Goal: Task Accomplishment & Management: Complete application form

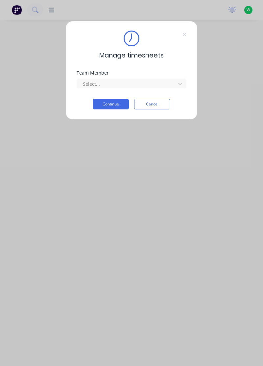
click at [184, 35] on icon at bounding box center [184, 34] width 4 height 5
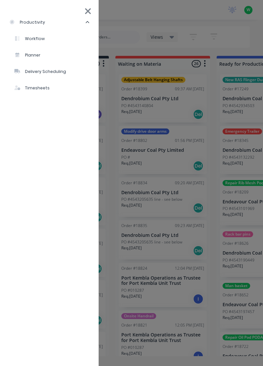
click at [91, 14] on icon at bounding box center [87, 11] width 7 height 9
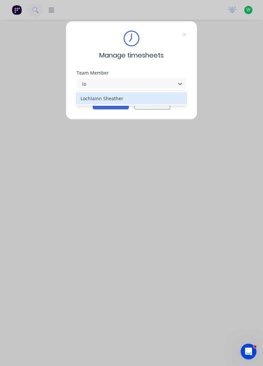
click at [125, 98] on div "Lochlainn Sheather" at bounding box center [131, 98] width 110 height 12
type input "lo"
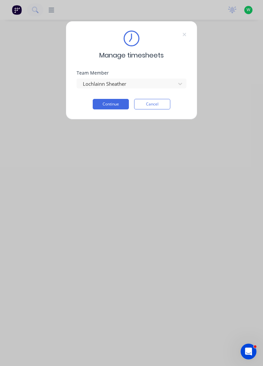
click at [116, 104] on button "Continue" at bounding box center [111, 104] width 36 height 11
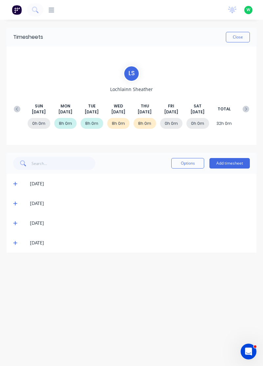
click at [221, 163] on button "Add timesheet" at bounding box center [229, 163] width 40 height 11
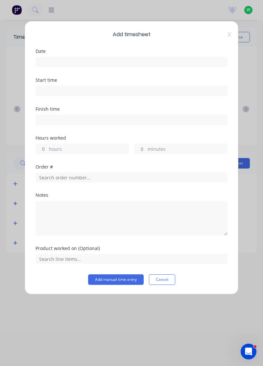
click at [70, 60] on input at bounding box center [131, 62] width 191 height 10
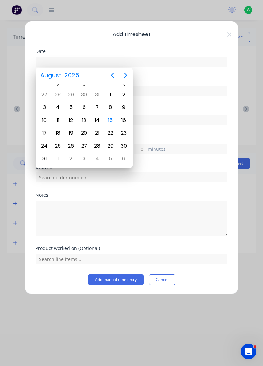
click at [110, 123] on div "15" at bounding box center [110, 120] width 10 height 10
type input "[DATE]"
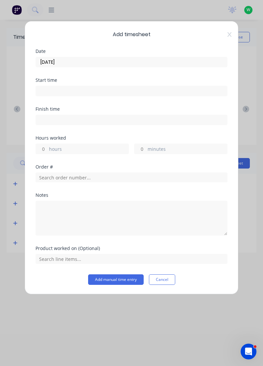
click at [45, 148] on input "hours" at bounding box center [41, 149] width 11 height 10
type input "1"
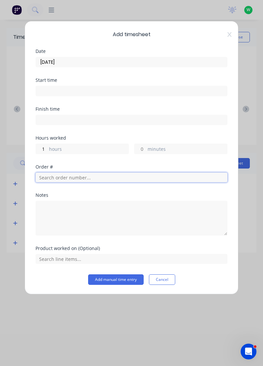
click at [91, 175] on input "text" at bounding box center [131, 177] width 192 height 10
type input "17438"
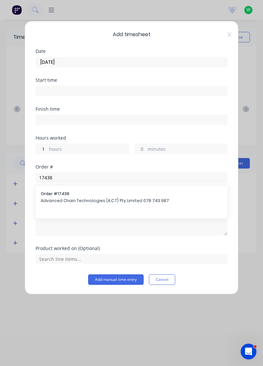
click at [103, 198] on span "Advanced Chain Technologies (A.C.T) Pty Limited 078 743 987" at bounding box center [131, 201] width 181 height 6
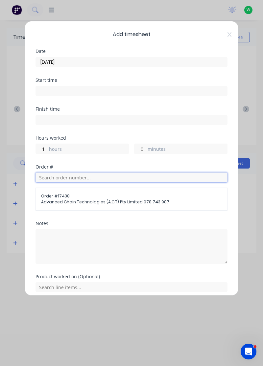
click at [110, 175] on input "text" at bounding box center [131, 177] width 192 height 10
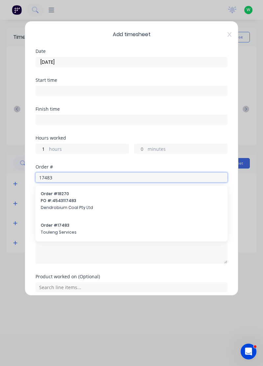
type input "17483"
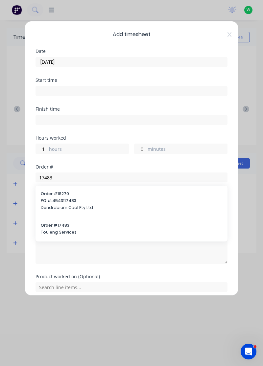
click at [93, 227] on div "Order # 17483 Touleng Services" at bounding box center [131, 229] width 181 height 14
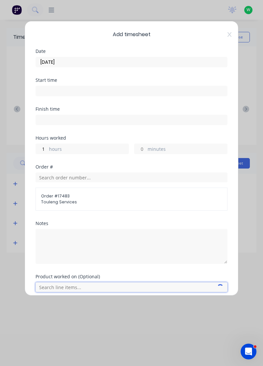
click at [79, 283] on input "text" at bounding box center [131, 287] width 192 height 10
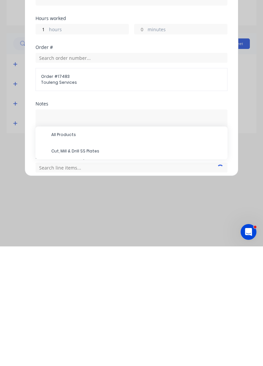
click at [104, 196] on span "Order # 17483" at bounding box center [131, 196] width 181 height 6
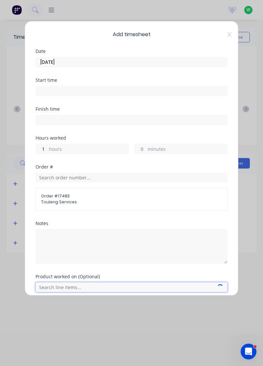
click at [88, 283] on input "text" at bounding box center [131, 287] width 192 height 10
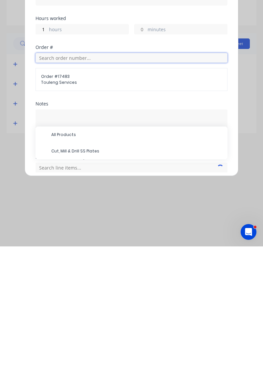
click at [84, 176] on input "text" at bounding box center [131, 177] width 192 height 10
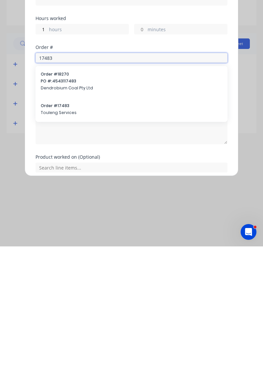
type input "17483"
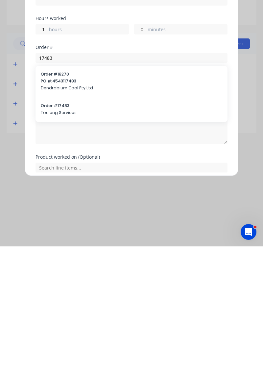
click at [68, 227] on span "Order # 17483" at bounding box center [131, 225] width 181 height 6
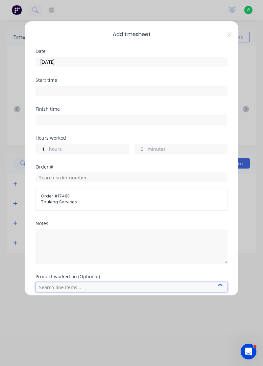
click at [107, 286] on input "text" at bounding box center [131, 287] width 192 height 10
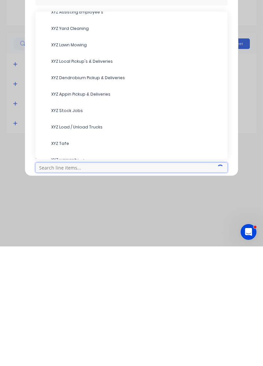
scroll to position [66, 0]
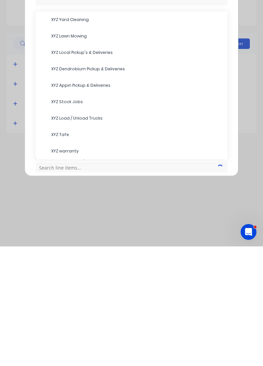
click at [97, 237] on span "XYZ Load / Unload Trucks" at bounding box center [136, 238] width 171 height 6
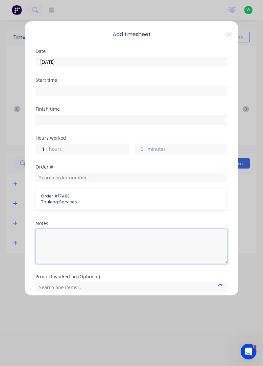
click at [65, 248] on textarea at bounding box center [131, 246] width 192 height 35
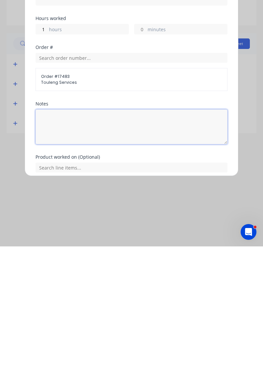
type textarea "2"
click at [106, 247] on textarea "2" at bounding box center [131, 246] width 192 height 35
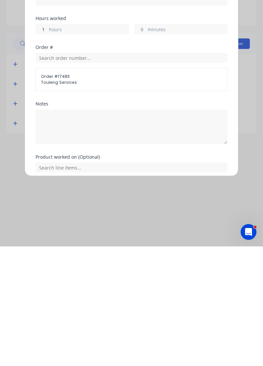
click at [44, 152] on input "1" at bounding box center [41, 149] width 11 height 10
type input "2"
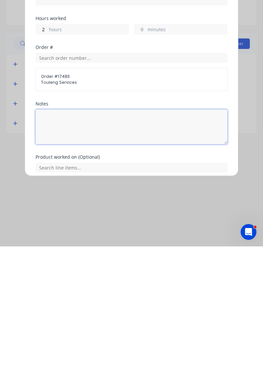
click at [77, 238] on textarea at bounding box center [131, 246] width 192 height 35
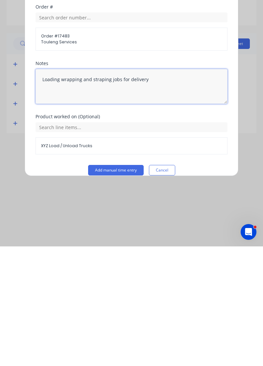
scroll to position [48, 0]
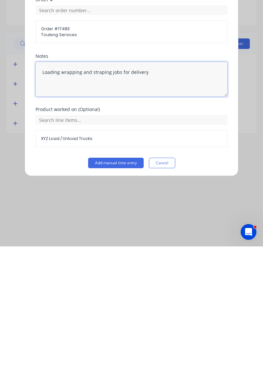
type textarea "Loading wrapping and straping jobs for delivery"
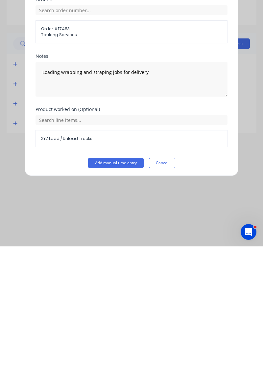
click at [123, 279] on button "Add manual time entry" at bounding box center [115, 282] width 55 height 11
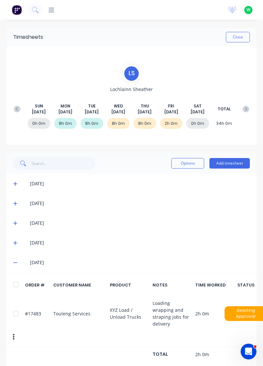
click at [228, 161] on button "Add timesheet" at bounding box center [229, 163] width 40 height 11
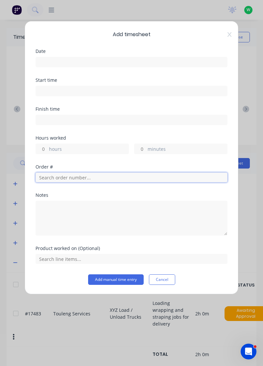
click at [68, 173] on input "text" at bounding box center [131, 177] width 192 height 10
type input "17483"
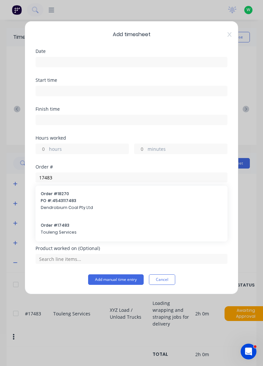
click at [75, 227] on span "Order # 17483" at bounding box center [131, 225] width 181 height 6
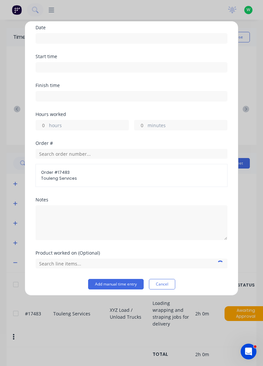
scroll to position [26, 0]
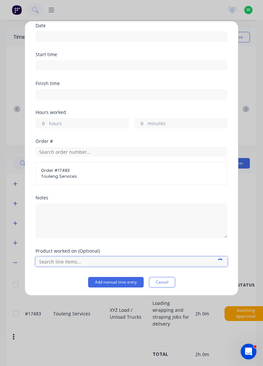
click at [117, 258] on input "text" at bounding box center [131, 261] width 192 height 10
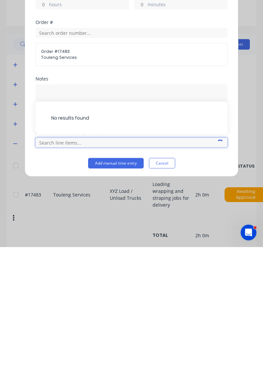
scroll to position [17, 0]
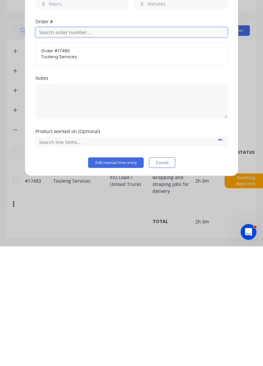
click at [127, 150] on input "text" at bounding box center [131, 152] width 192 height 10
type input "17483"
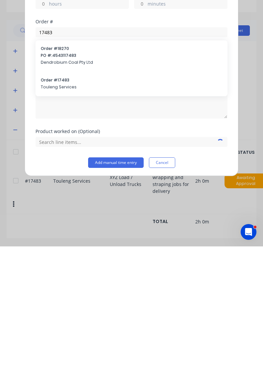
click at [66, 204] on span "Touleng Services" at bounding box center [131, 207] width 181 height 6
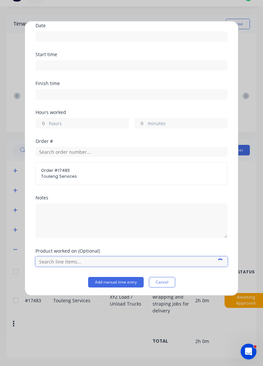
click at [84, 257] on input "text" at bounding box center [131, 261] width 192 height 10
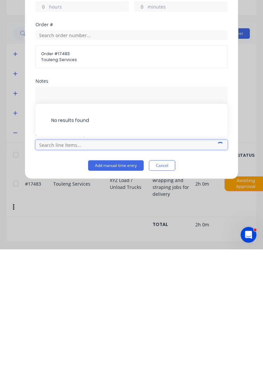
scroll to position [31, 0]
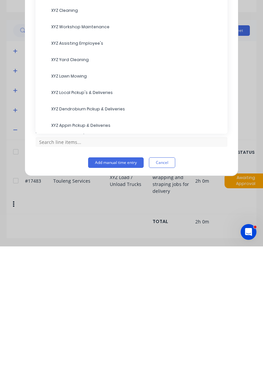
click at [81, 176] on span "XYZ Yard Cleaning" at bounding box center [136, 179] width 171 height 6
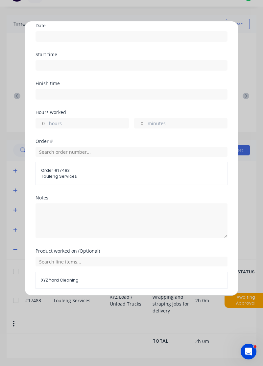
click at [40, 123] on input "hours" at bounding box center [41, 123] width 11 height 10
type input "2"
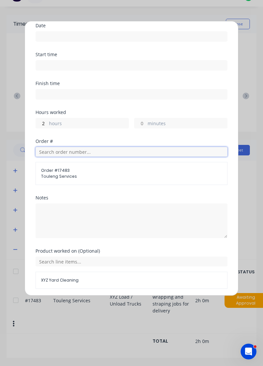
click at [83, 150] on input "text" at bounding box center [131, 152] width 192 height 10
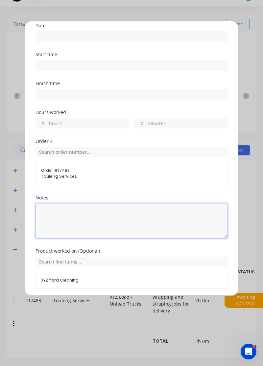
click at [127, 222] on textarea at bounding box center [131, 220] width 192 height 35
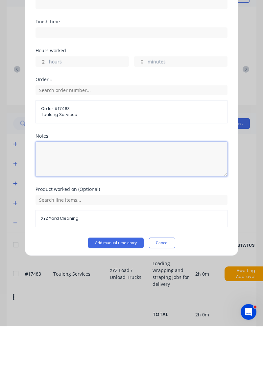
scroll to position [24, 0]
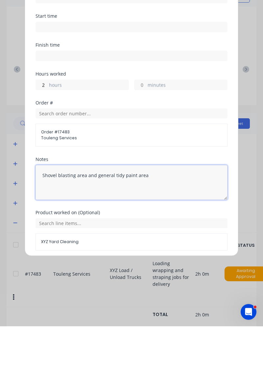
type textarea "Shovel blasting area and general tidy paint area"
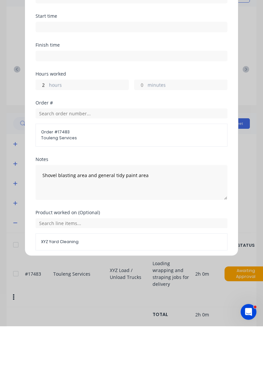
click at [120, 305] on button "Add manual time entry" at bounding box center [115, 305] width 55 height 11
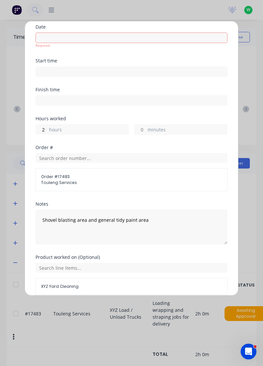
click at [100, 33] on input at bounding box center [131, 38] width 191 height 10
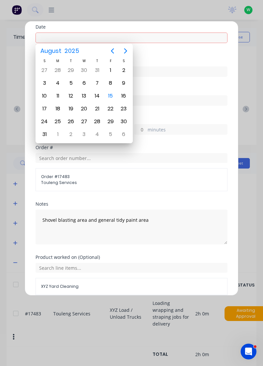
click at [113, 93] on div "15" at bounding box center [110, 96] width 10 height 10
type input "[DATE]"
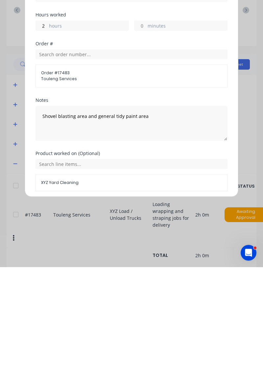
click at [127, 303] on button "Add manual time entry" at bounding box center [115, 305] width 55 height 11
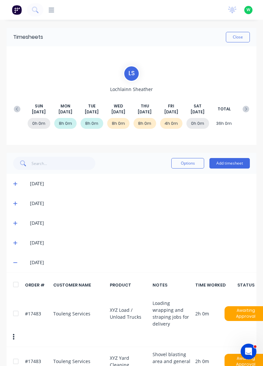
click at [238, 165] on button "Add timesheet" at bounding box center [229, 163] width 40 height 11
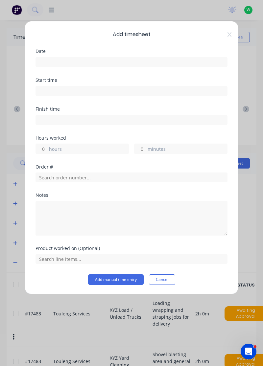
click at [65, 64] on input at bounding box center [131, 62] width 191 height 10
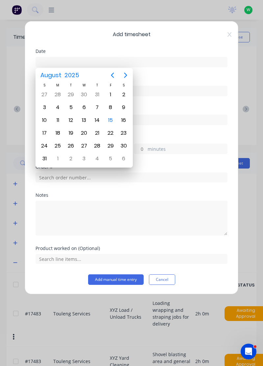
click at [111, 120] on div "15" at bounding box center [110, 120] width 10 height 10
type input "[DATE]"
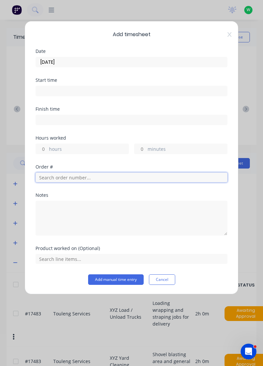
click at [66, 174] on input "text" at bounding box center [131, 177] width 192 height 10
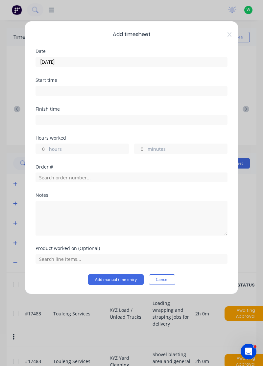
click at [42, 149] on input "hours" at bounding box center [41, 149] width 11 height 10
type input "4"
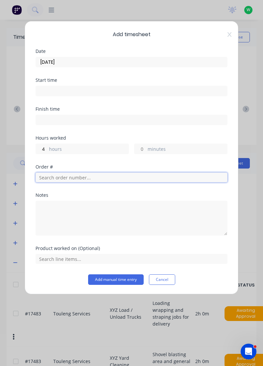
click at [90, 174] on input "text" at bounding box center [131, 177] width 192 height 10
type input "19029"
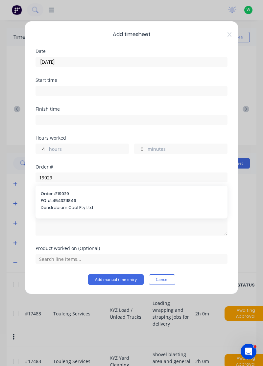
click at [87, 209] on span "Dendrobium Coal Pty Ltd" at bounding box center [131, 208] width 181 height 6
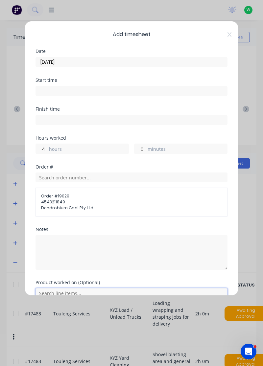
click at [56, 291] on input "text" at bounding box center [131, 293] width 192 height 10
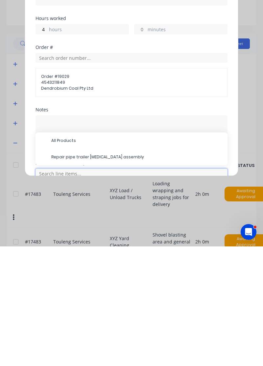
scroll to position [49, 0]
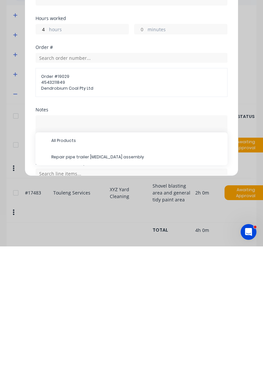
click at [135, 277] on span "Repair pipe trailer [MEDICAL_DATA] assembly" at bounding box center [136, 276] width 171 height 6
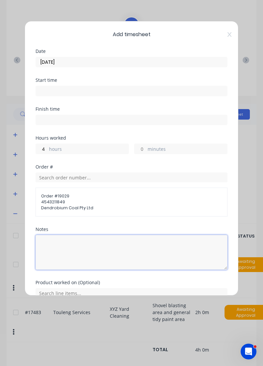
click at [66, 246] on textarea at bounding box center [131, 252] width 192 height 35
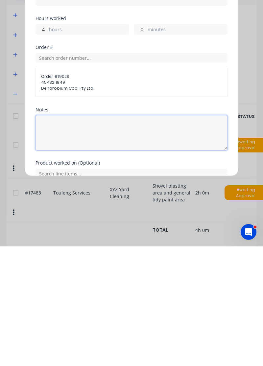
scroll to position [49, 0]
type textarea "Blast for ndt"
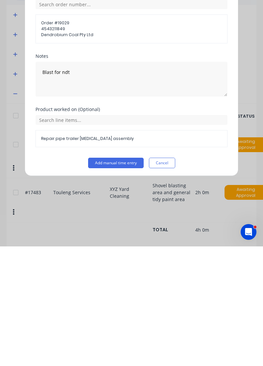
click at [127, 278] on button "Add manual time entry" at bounding box center [115, 282] width 55 height 11
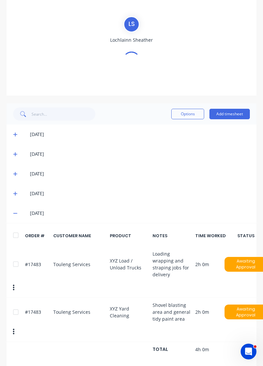
scroll to position [49, 0]
